Goal: Find specific fact: Find specific fact

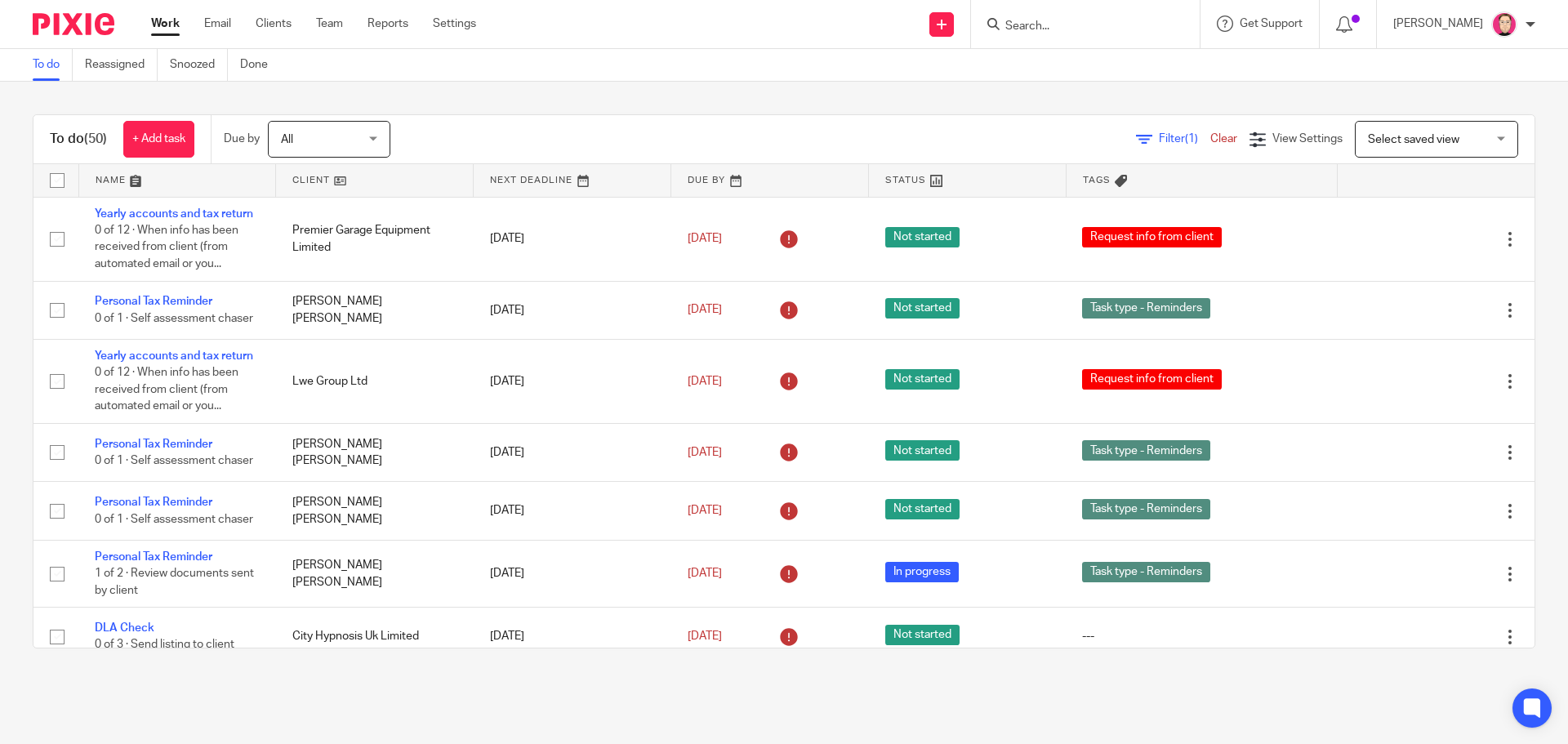
click at [1123, 28] on input "Search" at bounding box center [1077, 26] width 147 height 15
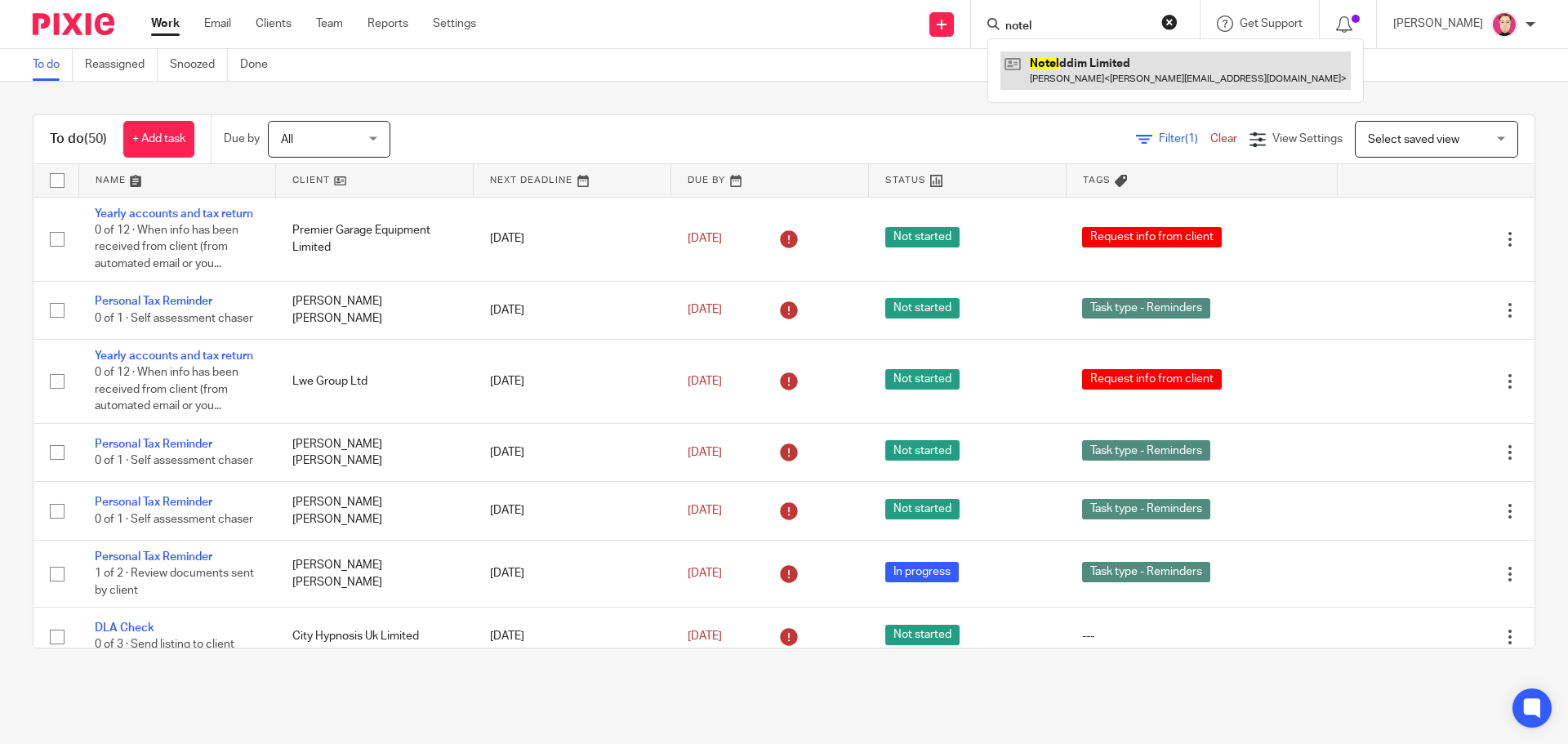
type input "notel"
click at [1100, 73] on link at bounding box center [1176, 70] width 350 height 38
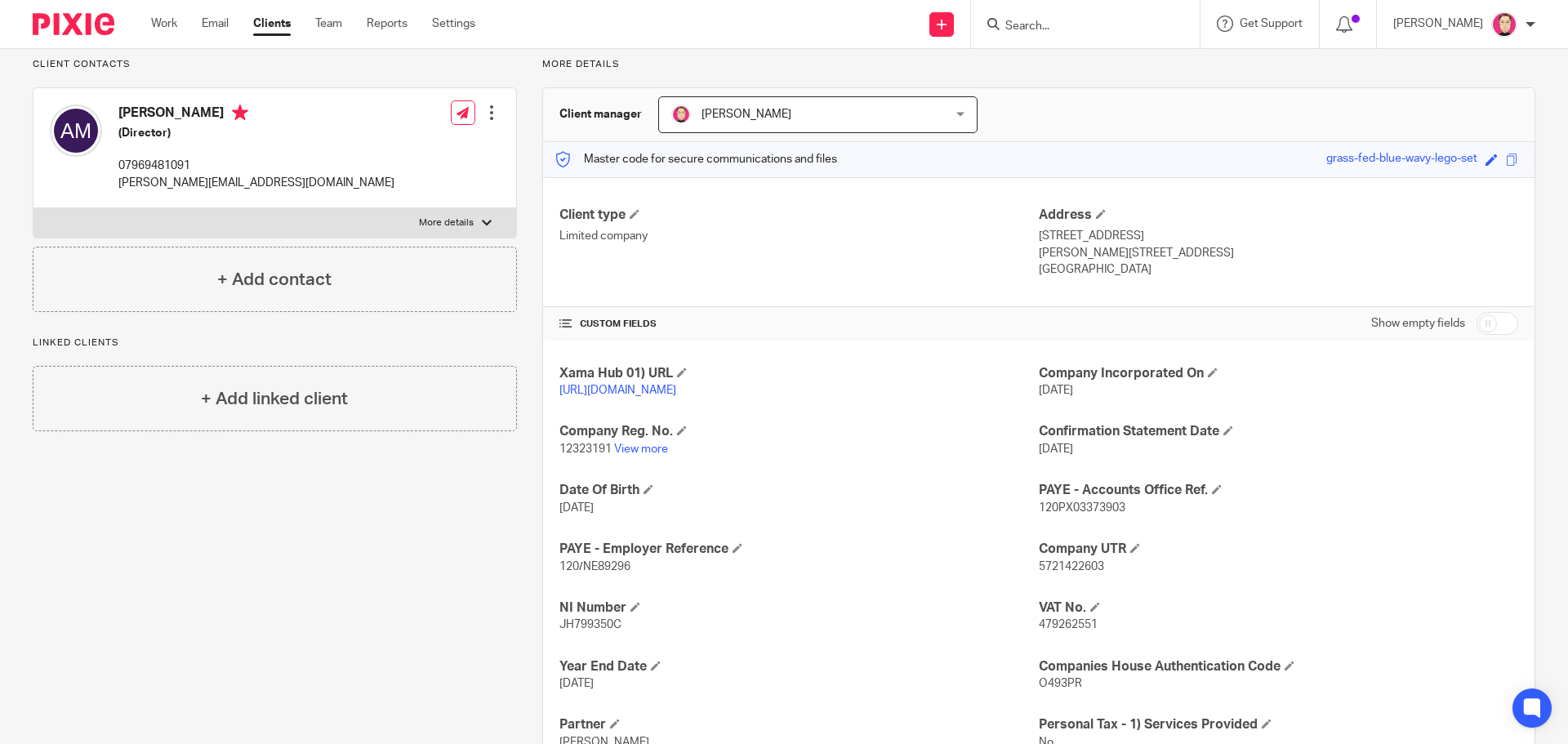
scroll to position [117, 0]
click at [1059, 577] on div "Xama Hub 01) URL [URL][DOMAIN_NAME] Company Incorporated On [DATE] Company Reg.…" at bounding box center [1038, 585] width 991 height 493
click at [1059, 577] on div "Xama Hub 01) URL https://platform.xamatech.com/portal/crm/clients/c8abeb40-74fe…" at bounding box center [1038, 585] width 991 height 493
copy span "5721422603"
